Goal: Task Accomplishment & Management: Manage account settings

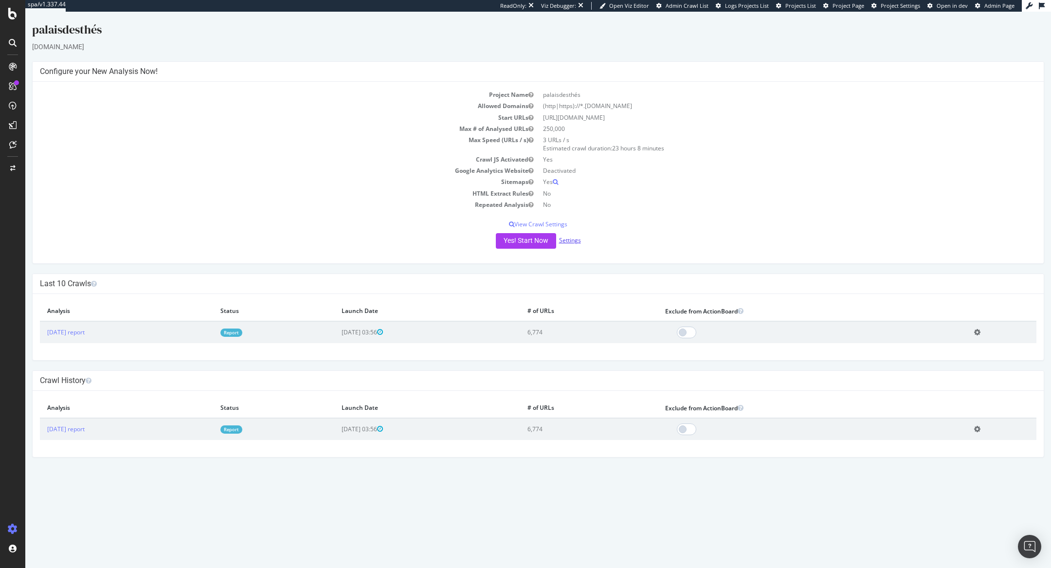
click at [568, 236] on link "Settings" at bounding box center [570, 240] width 22 height 8
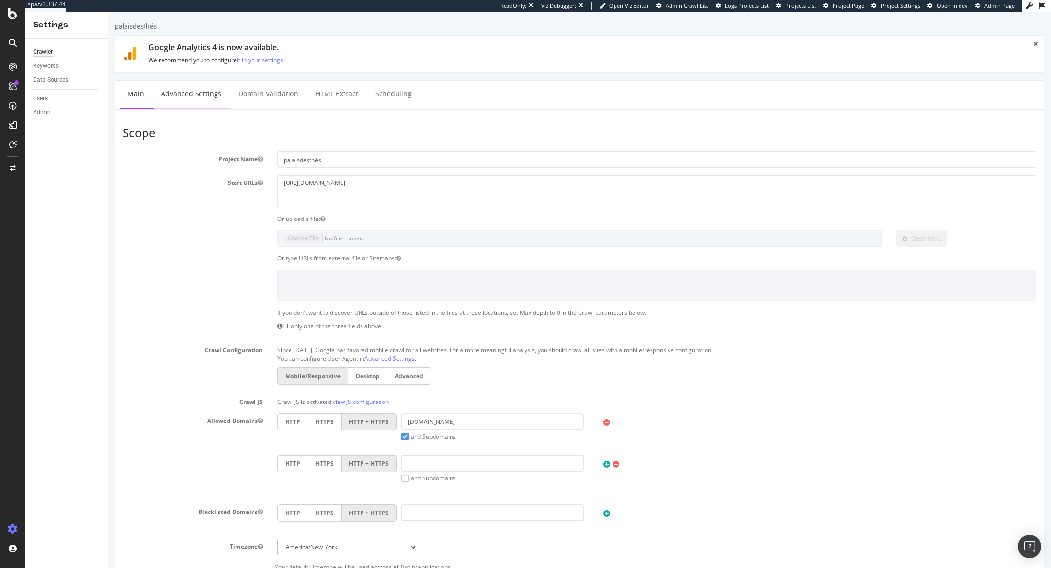
click at [202, 98] on link "Advanced Settings" at bounding box center [191, 94] width 75 height 27
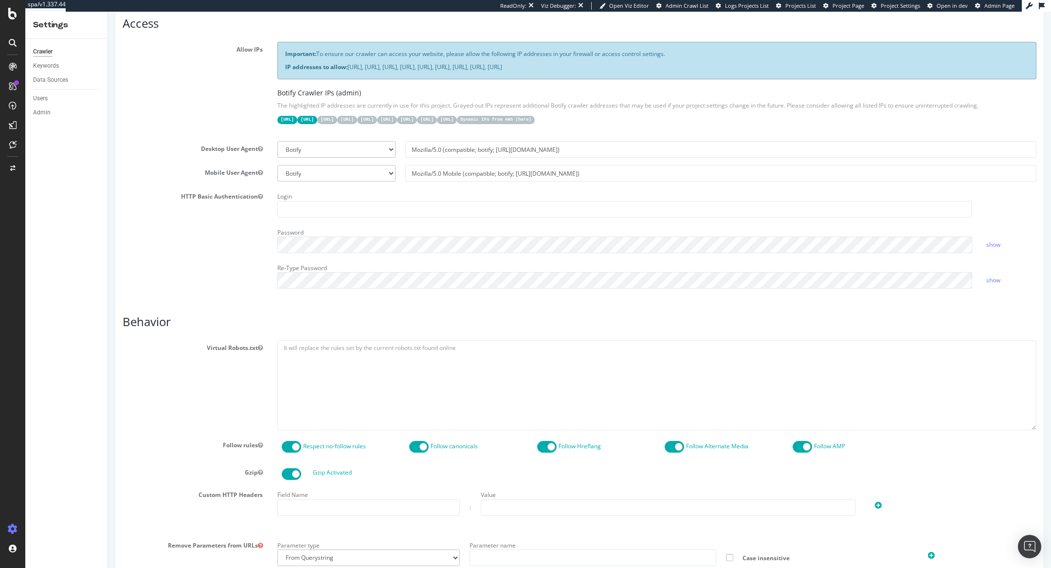
scroll to position [605, 0]
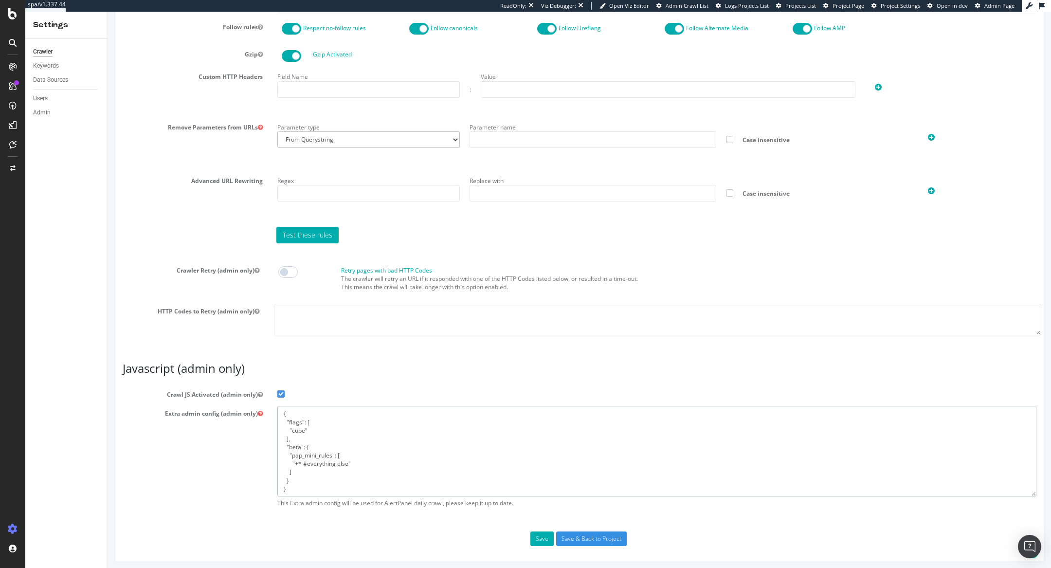
drag, startPoint x: 283, startPoint y: 413, endPoint x: 387, endPoint y: 567, distance: 185.5
paste textarea "{ "flags": [ "cube" ], "beta": { "pap_mini_rules": [ "- [URL][DOMAIN_NAME]", "+…"
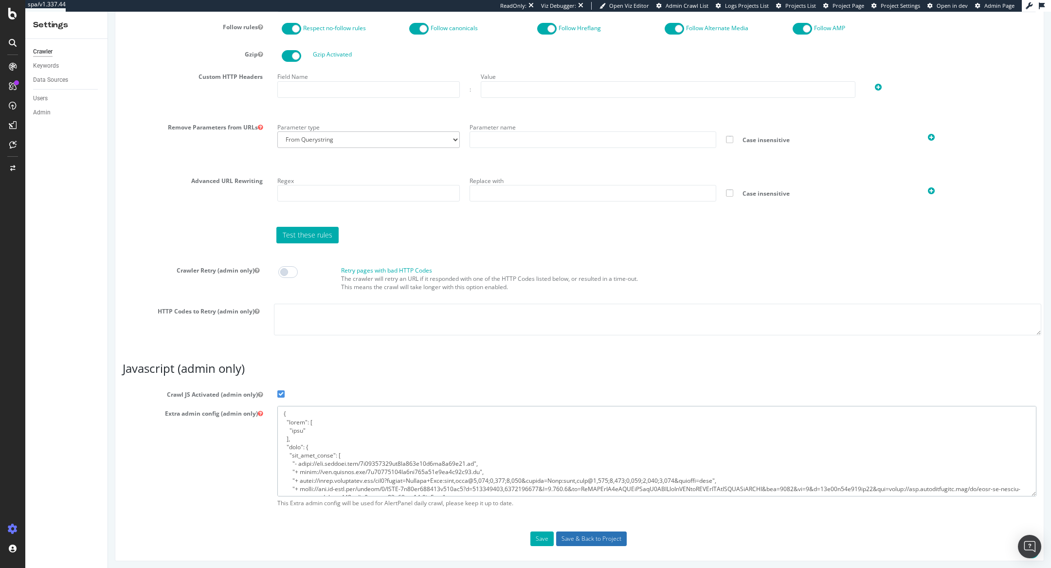
type textarea "{ "flags": [ "cube" ], "beta": { "pap_mini_rules": [ "- [URL][DOMAIN_NAME]", "+…"
click at [594, 541] on input "Save & Back to Project" at bounding box center [591, 538] width 71 height 15
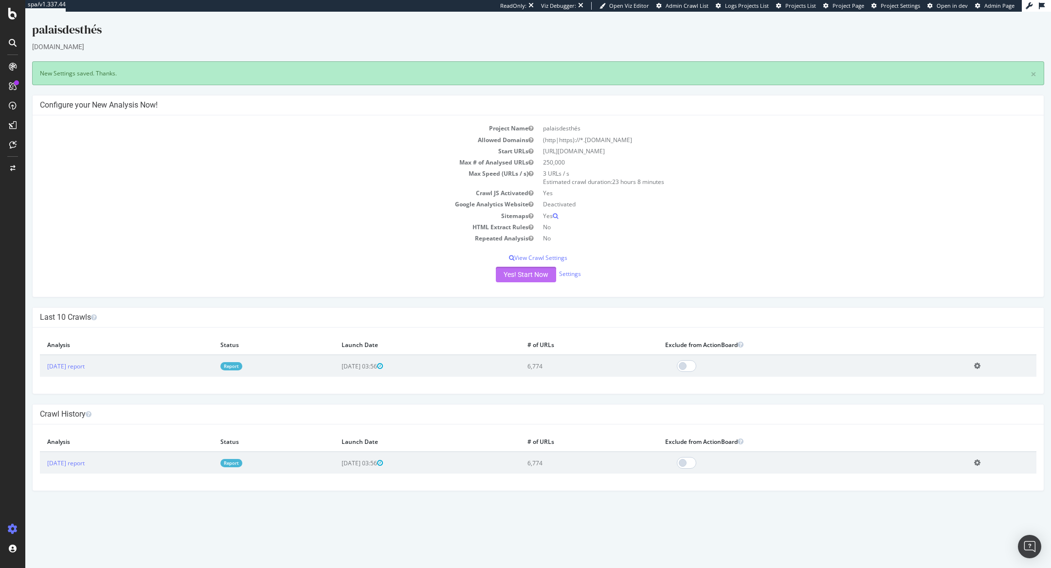
click at [537, 269] on button "Yes! Start Now" at bounding box center [526, 275] width 60 height 16
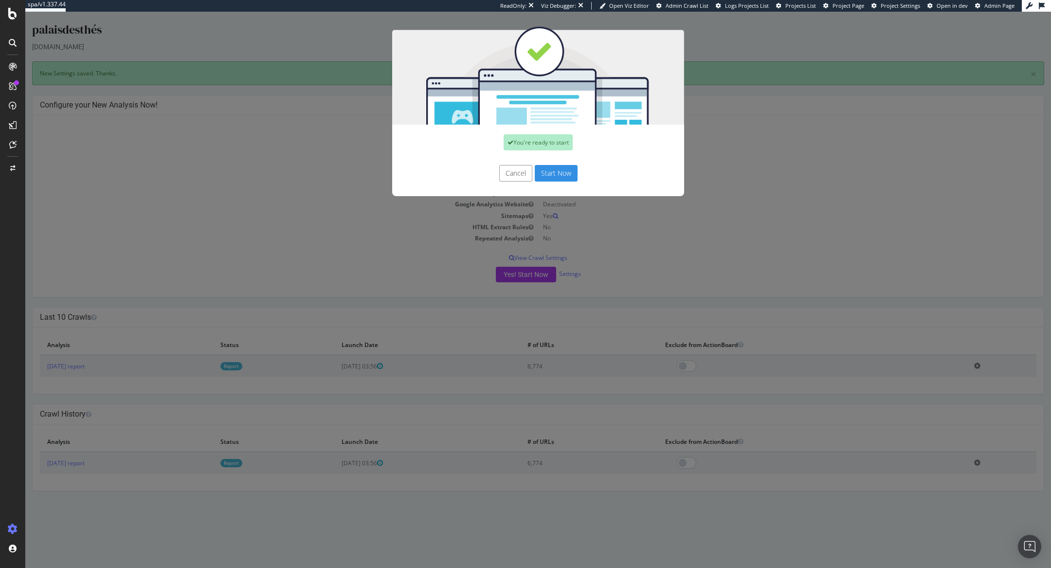
click at [555, 169] on button "Start Now" at bounding box center [556, 173] width 43 height 17
